Goal: Transaction & Acquisition: Purchase product/service

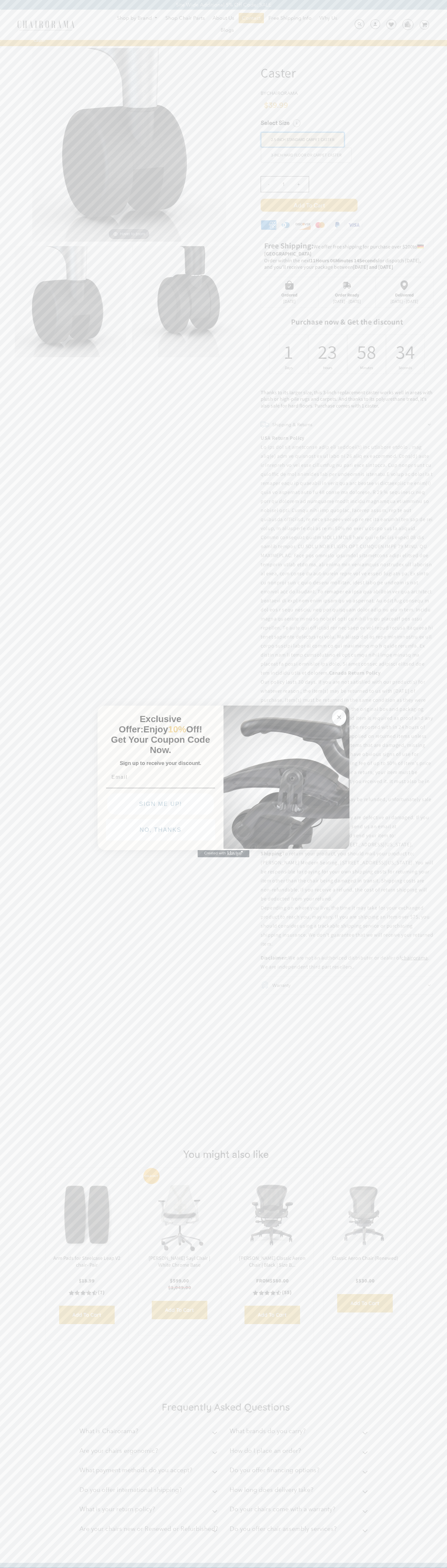
click at [160, 831] on button "NO, THANKS" at bounding box center [160, 830] width 109 height 21
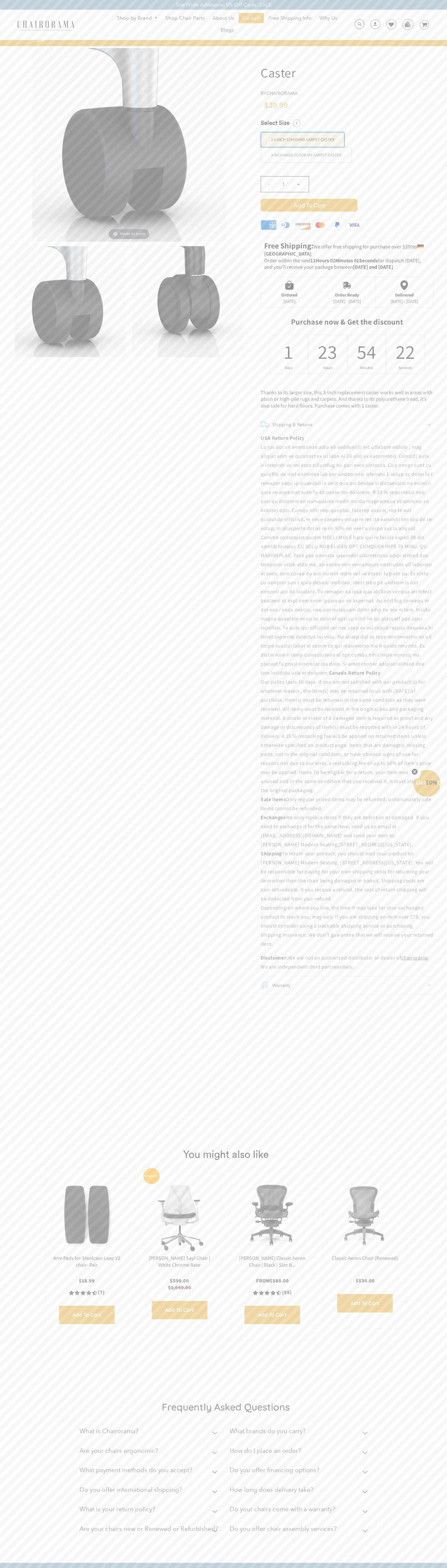
click at [309, 205] on span "Add to Cart" at bounding box center [309, 205] width 97 height 13
click at [424, 25] on icon at bounding box center [424, 24] width 5 height 4
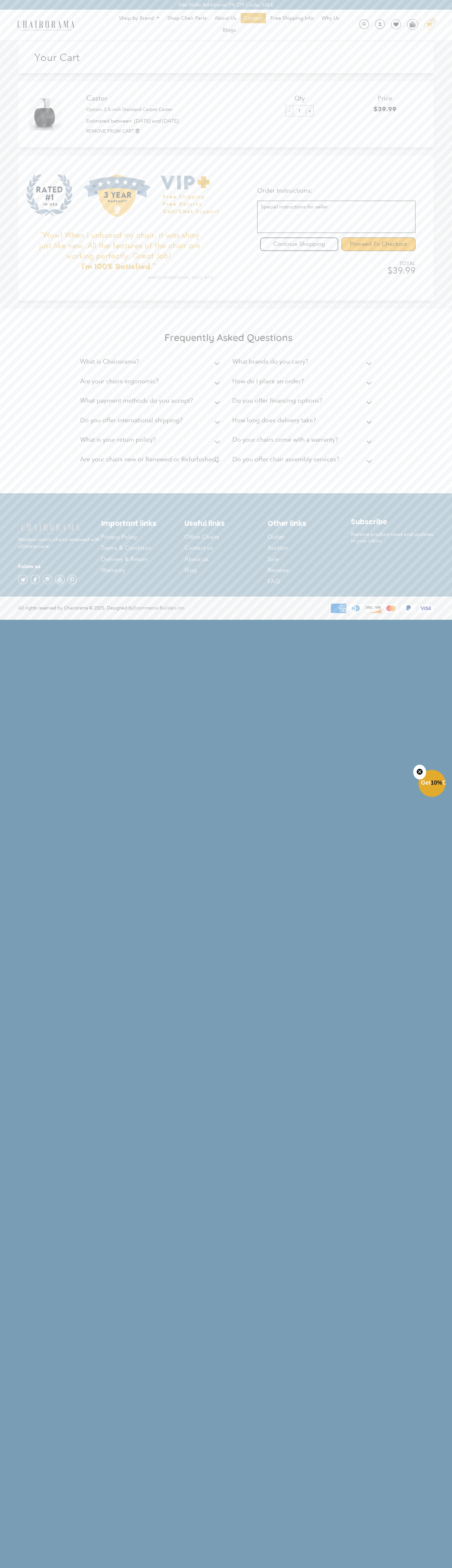
click at [378, 244] on input "Proceed To Checkout" at bounding box center [378, 244] width 74 height 13
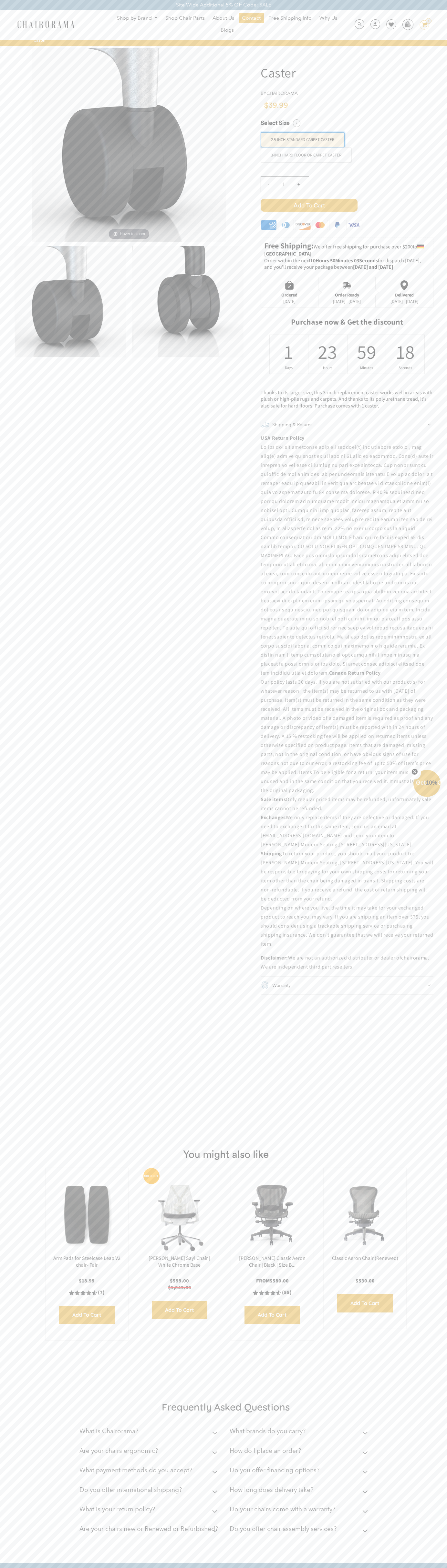
click at [415, 772] on icon "Close teaser" at bounding box center [414, 772] width 2 height 2
